Goal: Navigation & Orientation: Find specific page/section

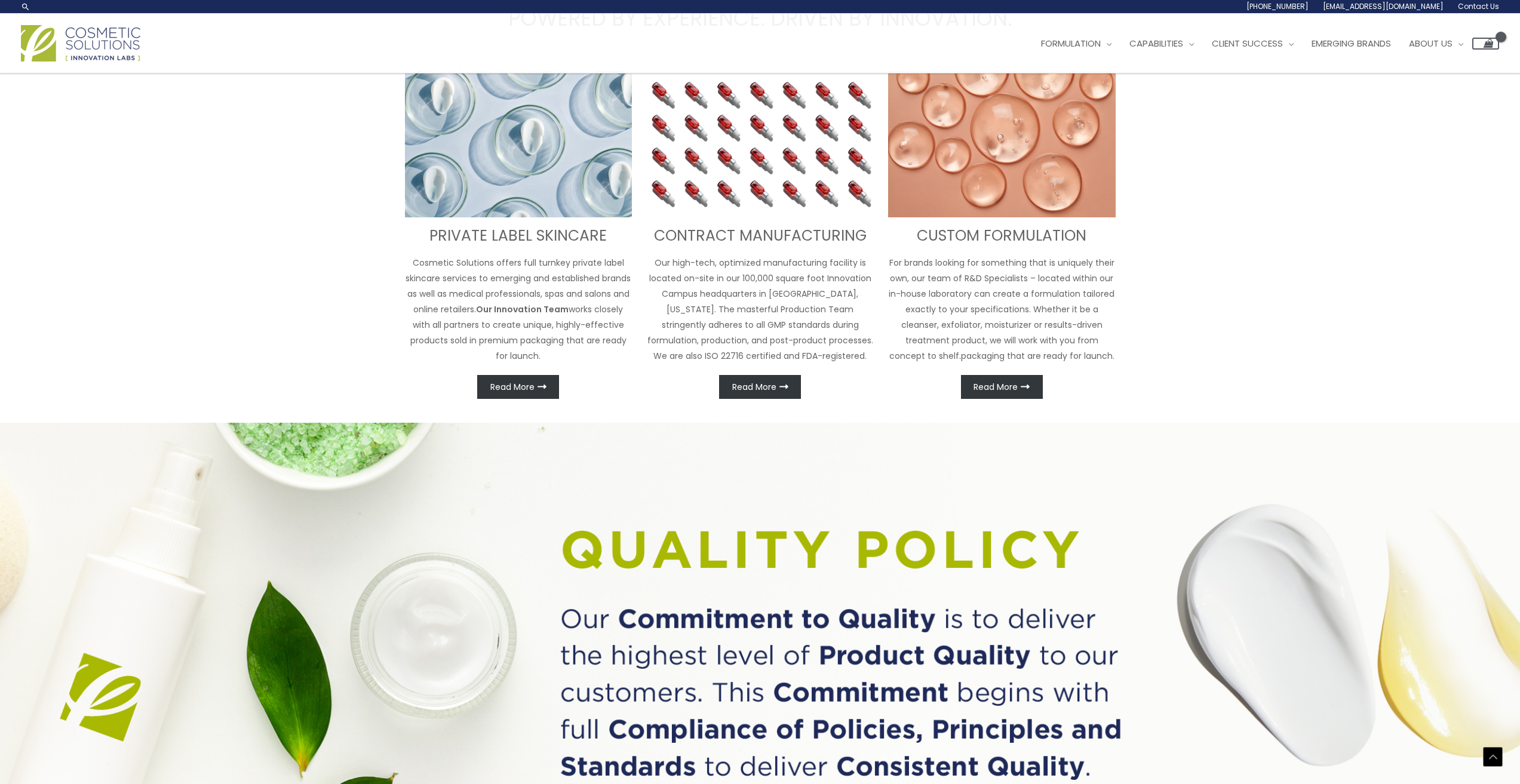
scroll to position [627, 0]
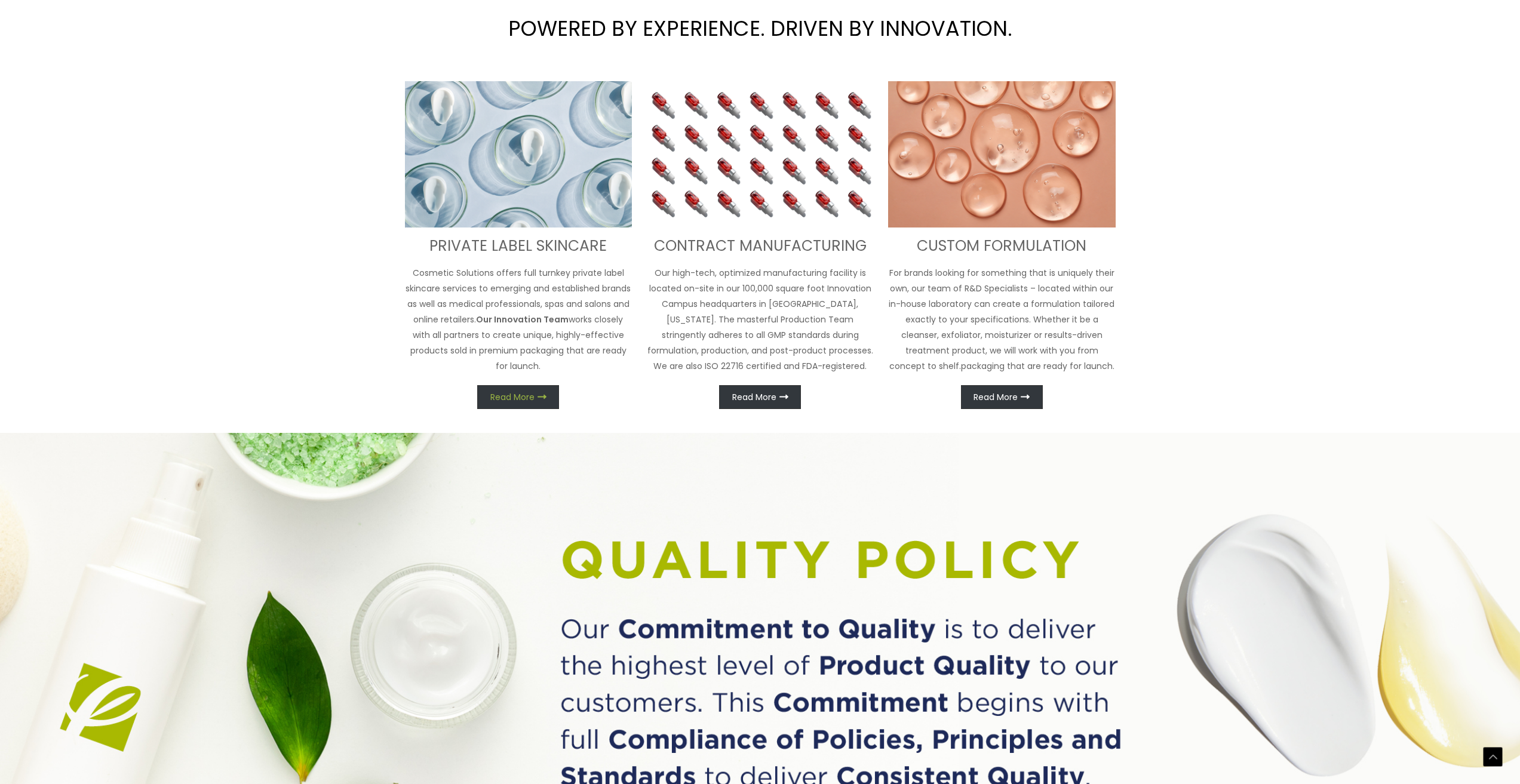
click at [531, 393] on span "Read More" at bounding box center [512, 396] width 44 height 8
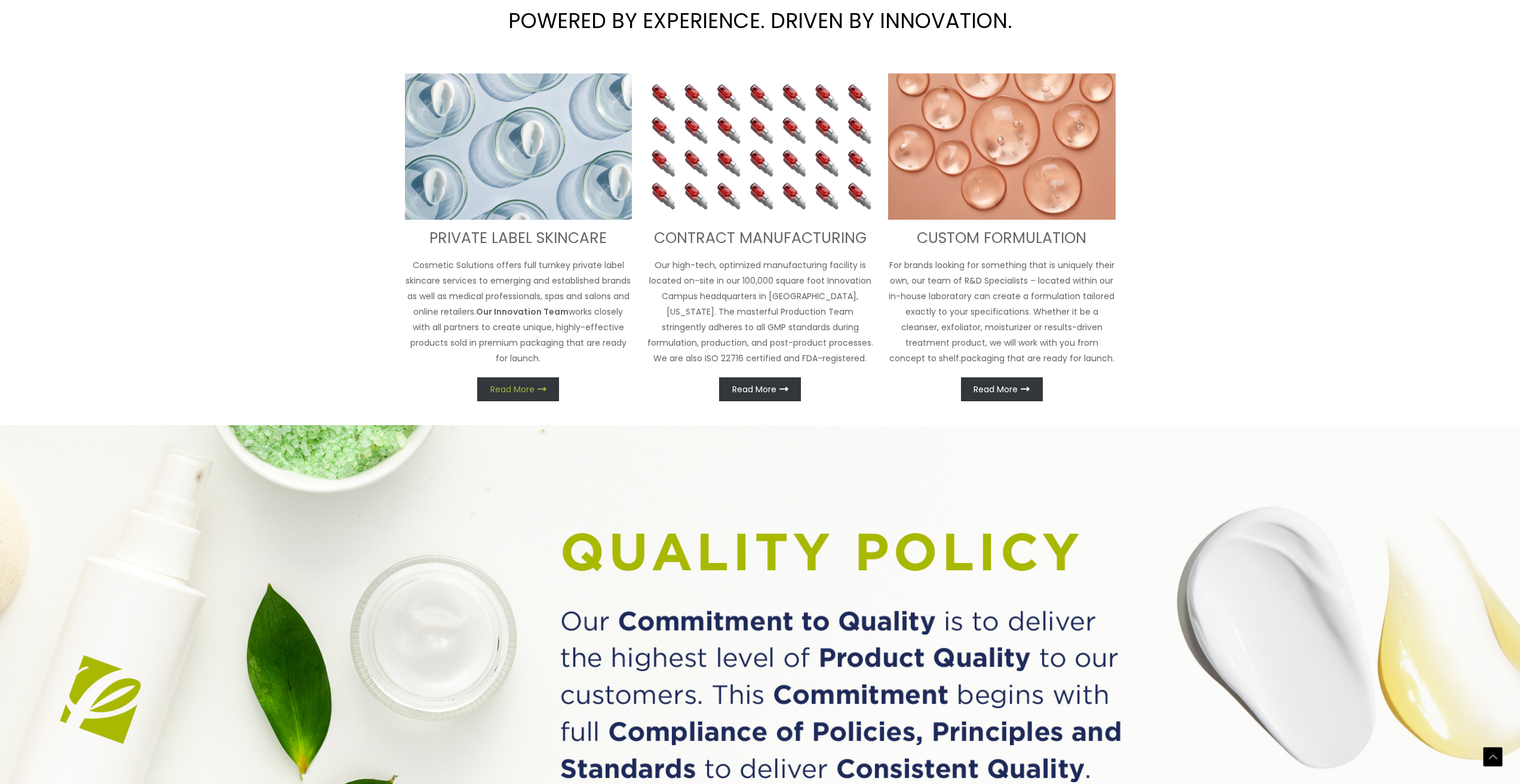
scroll to position [657, 0]
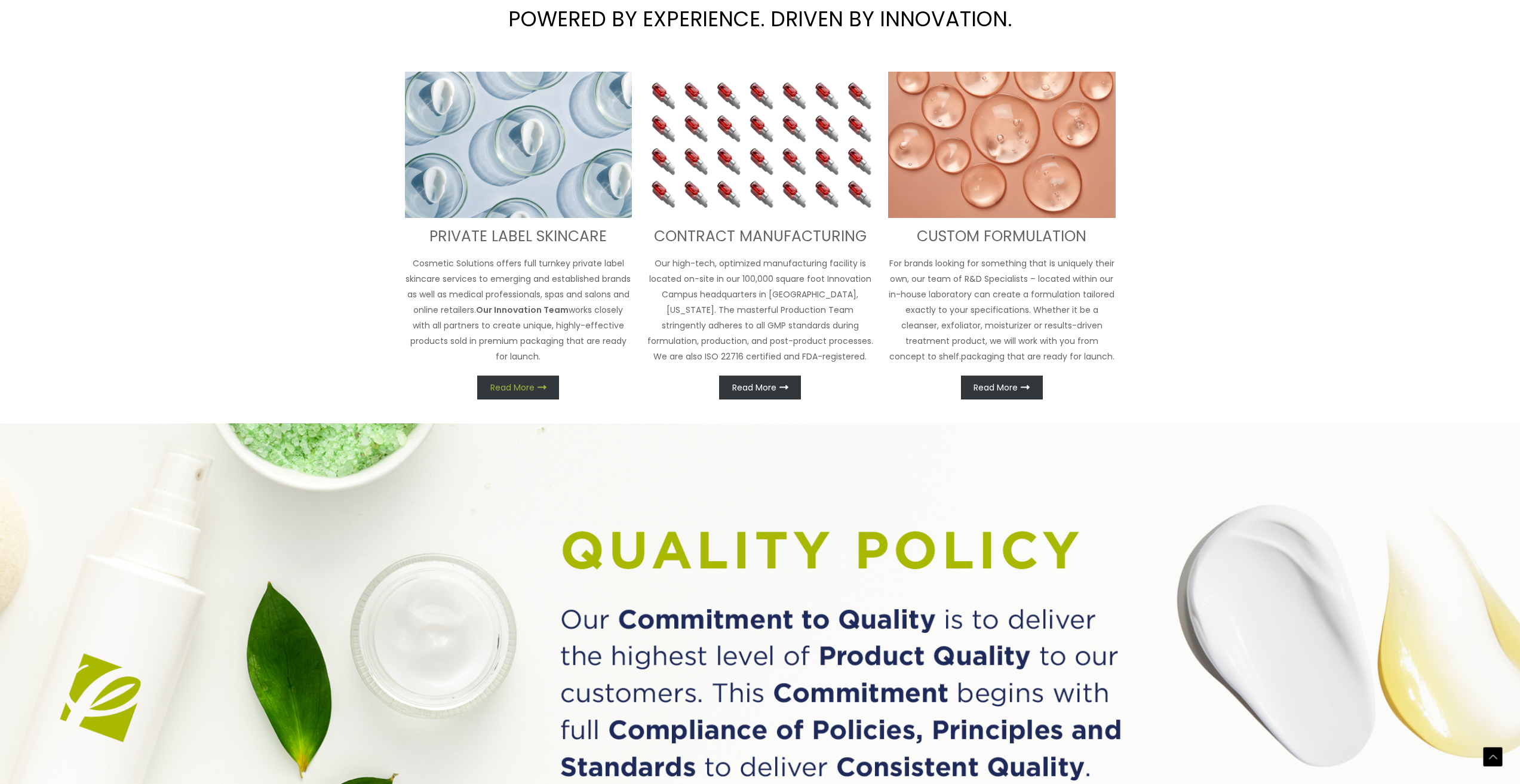
click at [520, 388] on span "Read More" at bounding box center [512, 387] width 44 height 8
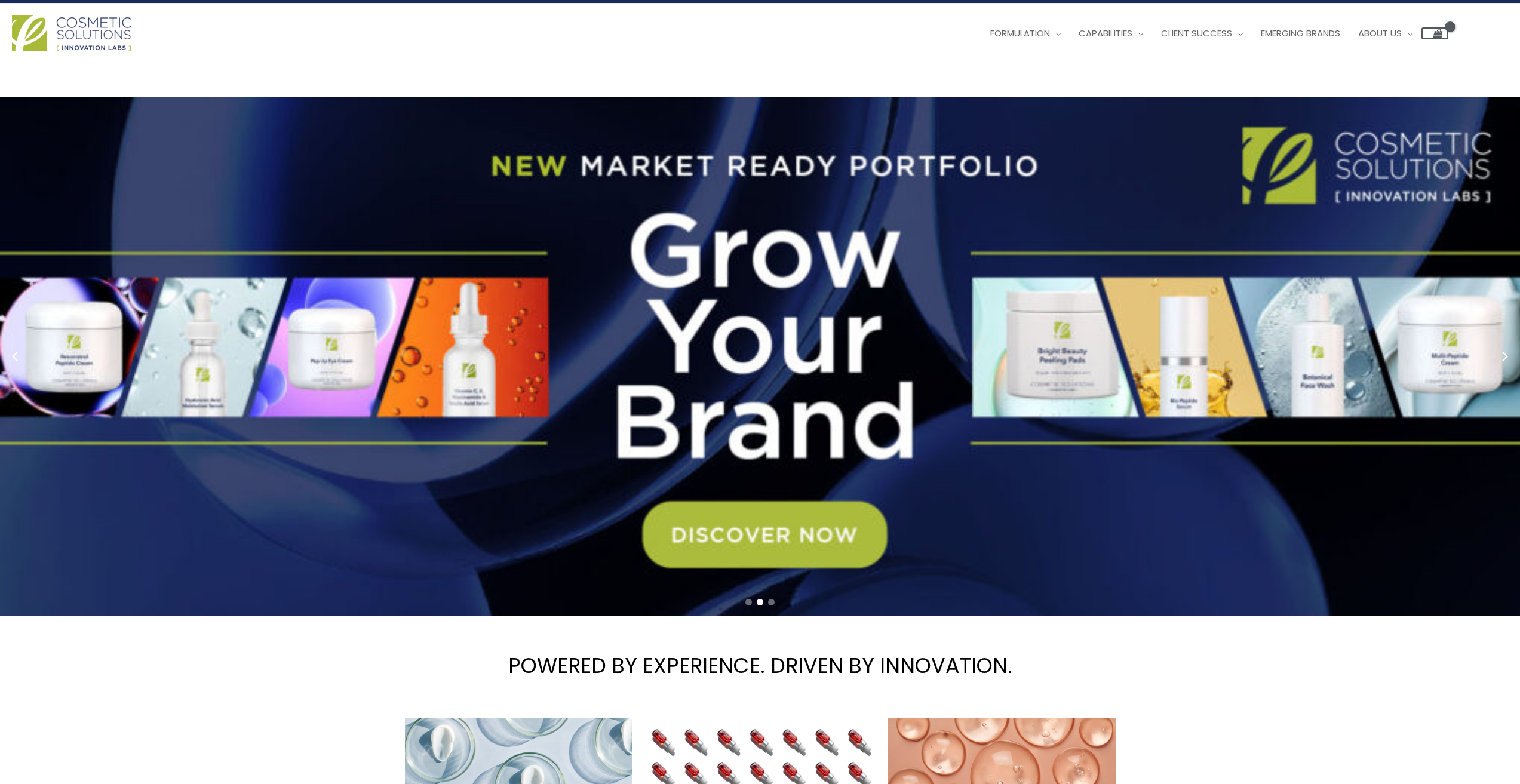
scroll to position [0, 0]
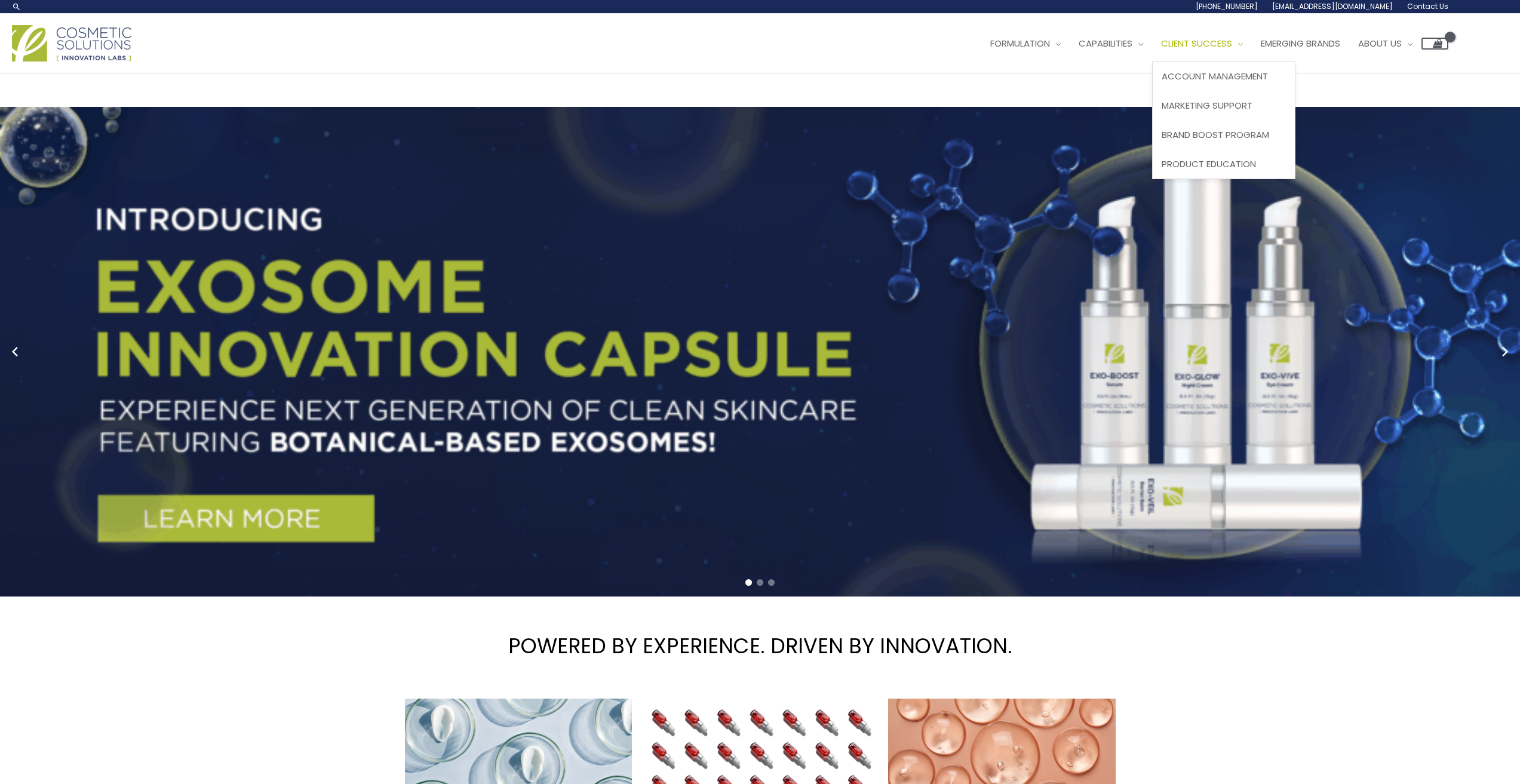
click at [1211, 40] on span "Client Success" at bounding box center [1196, 43] width 71 height 13
